Goal: Check status: Check status

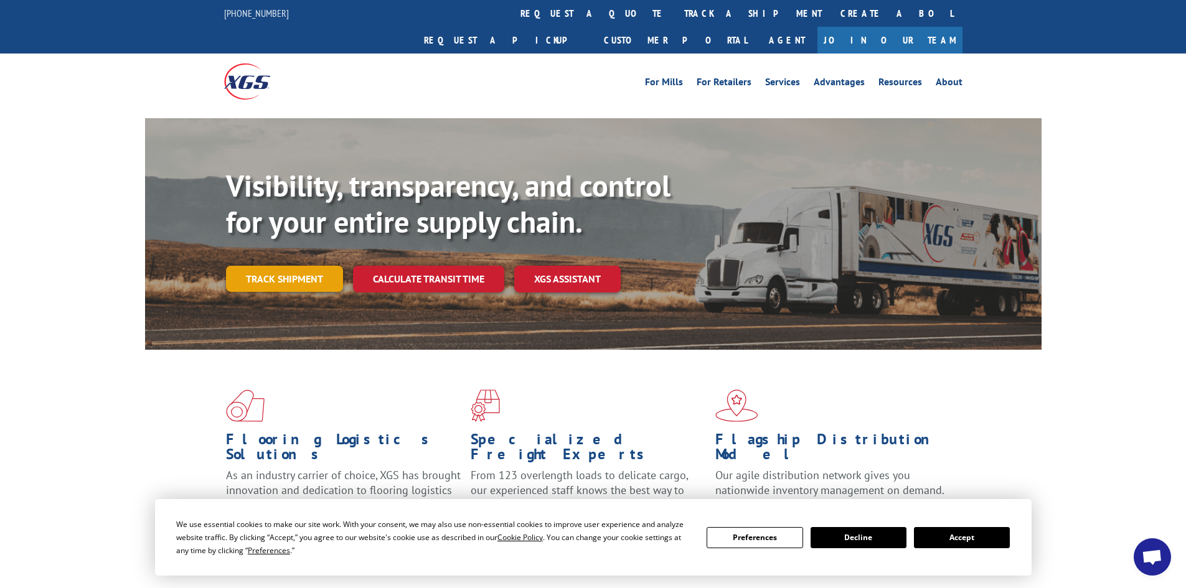
click at [309, 266] on link "Track shipment" at bounding box center [284, 279] width 117 height 26
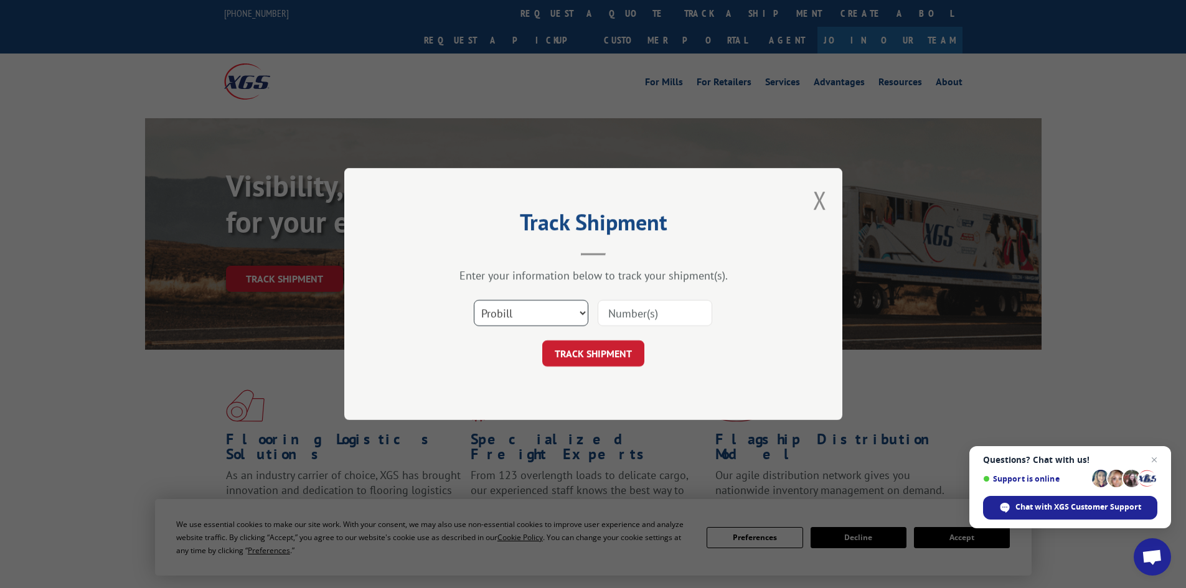
click at [516, 316] on select "Select category... Probill BOL PO" at bounding box center [531, 313] width 115 height 26
select select "bol"
click at [474, 300] on select "Select category... Probill BOL PO" at bounding box center [531, 313] width 115 height 26
click at [661, 308] on input at bounding box center [655, 313] width 115 height 26
paste input "0499728"
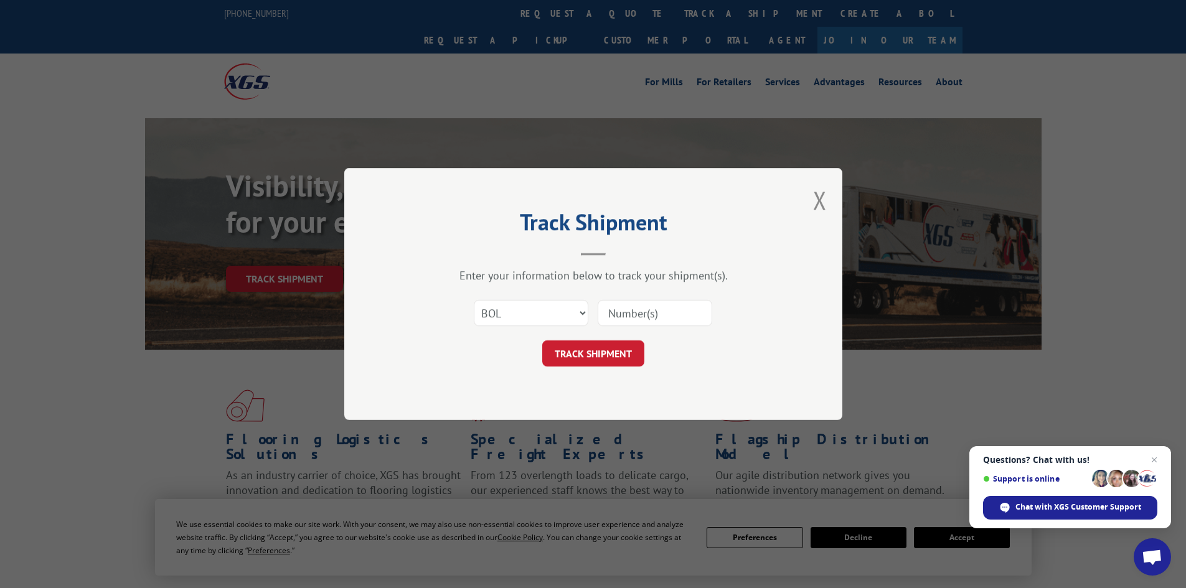
type input "0499728"
click button "TRACK SHIPMENT" at bounding box center [593, 354] width 102 height 26
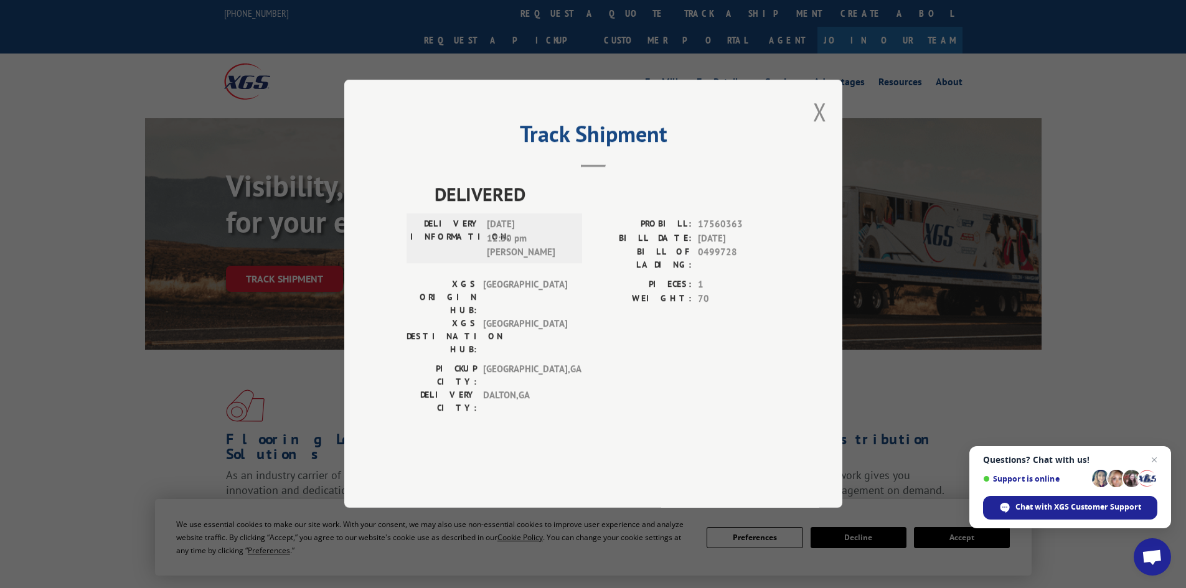
click at [826, 128] on button "Close modal" at bounding box center [820, 111] width 14 height 33
